Goal: Task Accomplishment & Management: Manage account settings

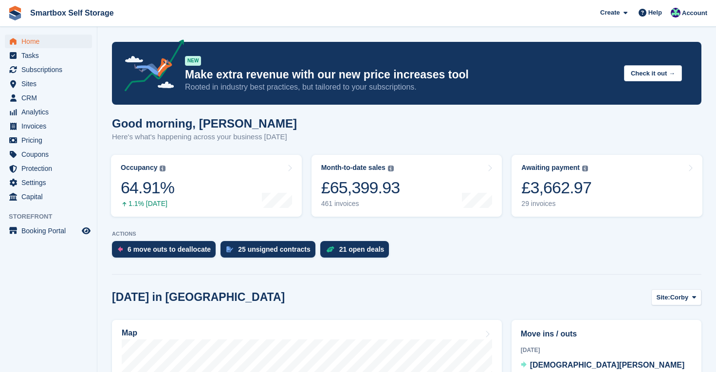
click at [35, 42] on span "Home" at bounding box center [50, 42] width 58 height 14
click at [36, 39] on span "Home" at bounding box center [50, 42] width 58 height 14
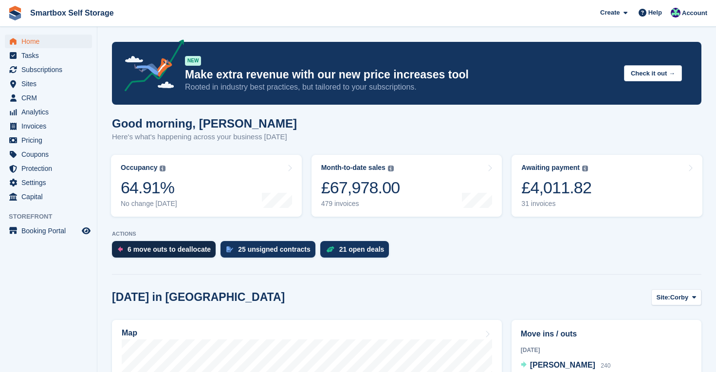
click at [146, 250] on div "6 move outs to deallocate" at bounding box center [169, 249] width 83 height 8
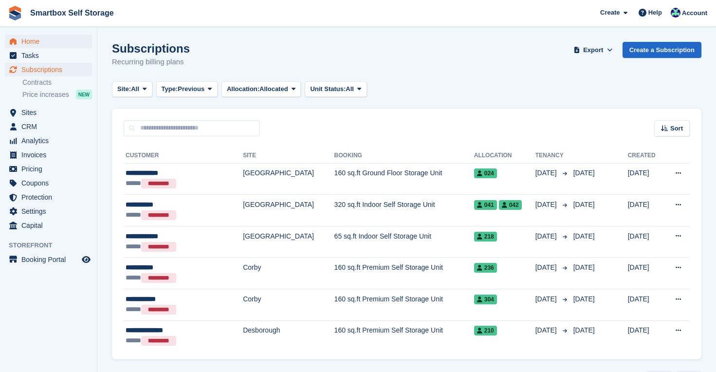
click at [25, 44] on span "Home" at bounding box center [50, 42] width 58 height 14
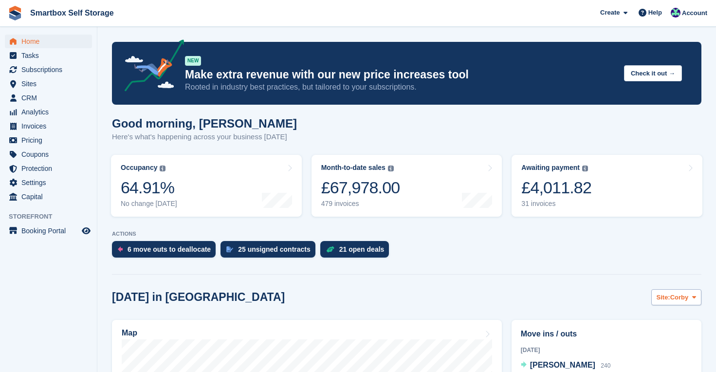
click at [673, 296] on span "Corby" at bounding box center [680, 298] width 19 height 10
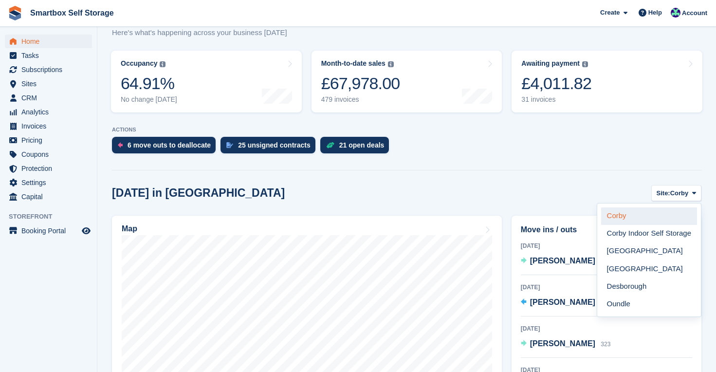
scroll to position [123, 0]
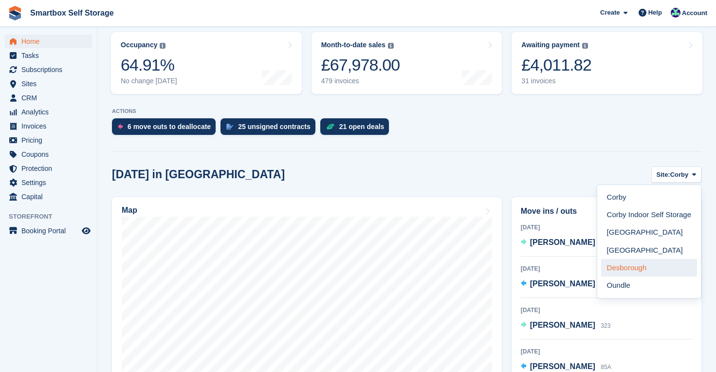
click at [625, 267] on link "Desborough" at bounding box center [650, 268] width 96 height 18
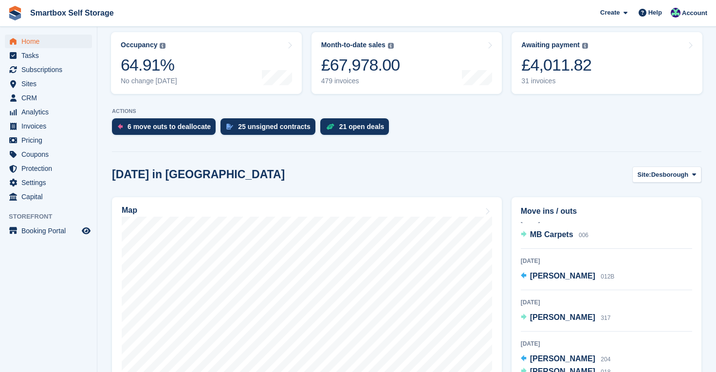
scroll to position [106, 0]
